Goal: Transaction & Acquisition: Purchase product/service

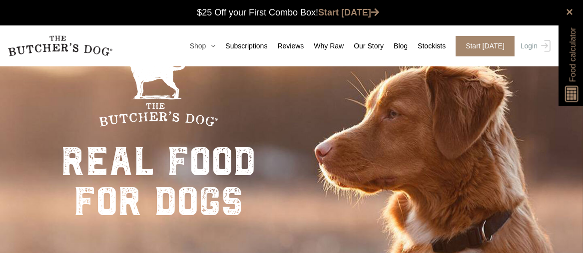
click at [210, 45] on link "Shop" at bounding box center [198, 46] width 36 height 10
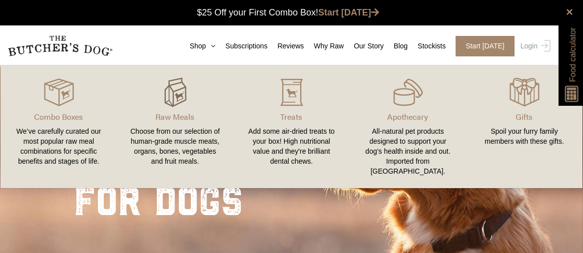
click at [179, 99] on img at bounding box center [175, 92] width 30 height 30
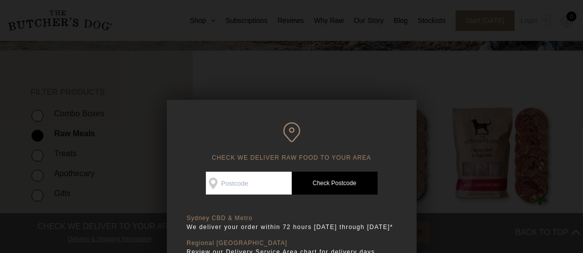
scroll to position [200, 0]
click at [268, 181] on input "Check Availability At" at bounding box center [249, 183] width 86 height 23
type input "3754"
click at [343, 176] on link "Check Postcode" at bounding box center [335, 183] width 86 height 23
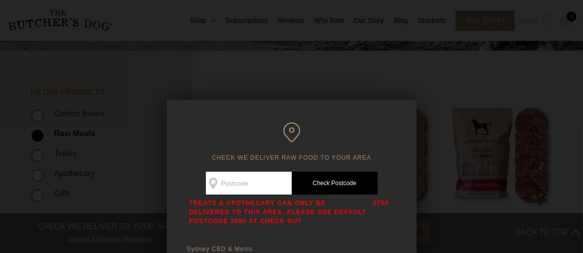
scroll to position [300, 0]
